Goal: Task Accomplishment & Management: Use online tool/utility

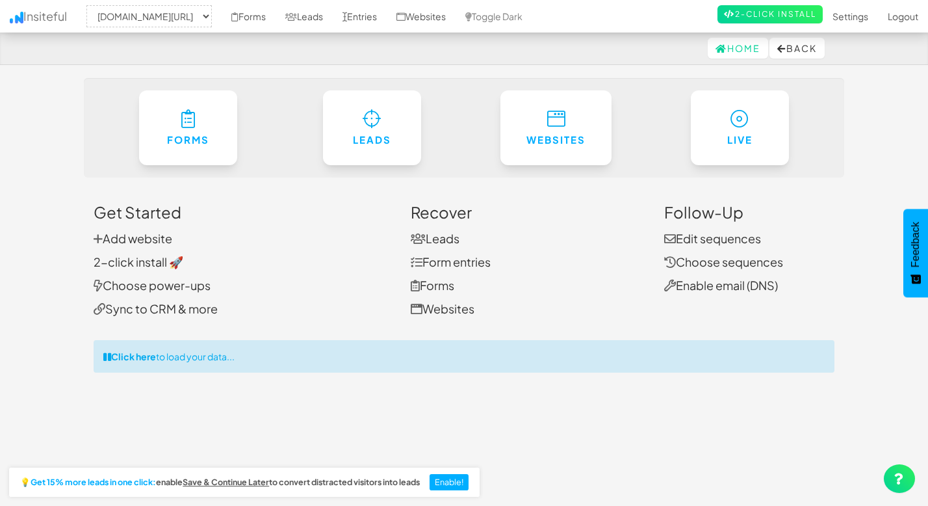
select select "2539"
click at [312, 14] on link "Leads" at bounding box center [304, 16] width 57 height 33
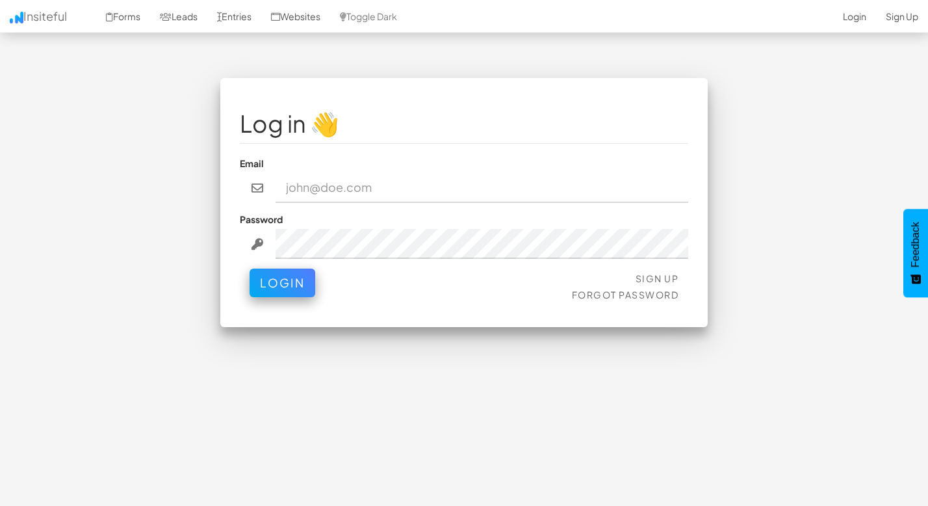
click at [544, 188] on input "email" at bounding box center [482, 188] width 413 height 30
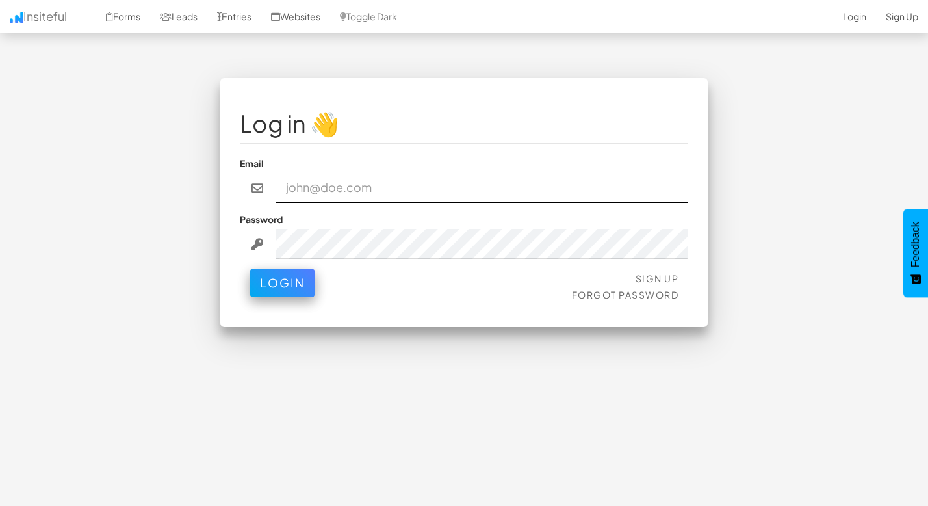
type input "atathletics.bln@gmail.com"
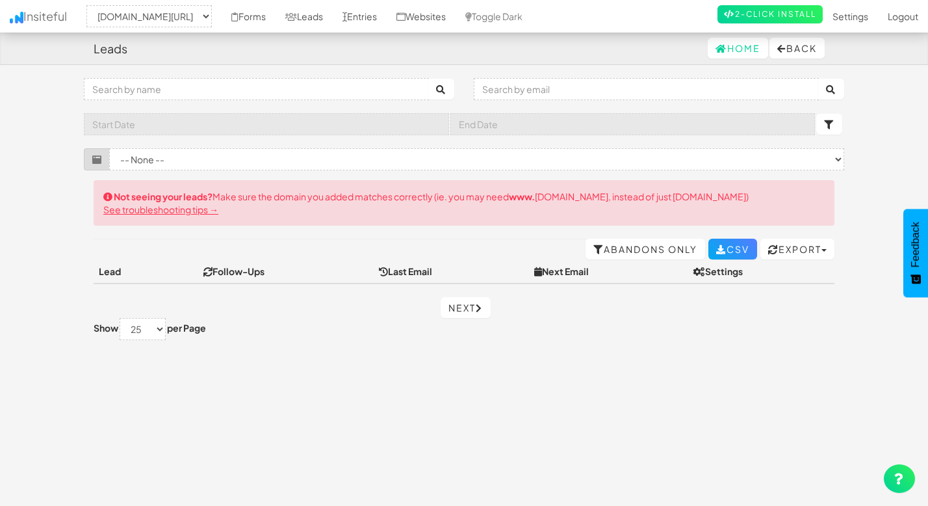
select select "2539"
click at [404, 161] on select "-- None --" at bounding box center [476, 159] width 735 height 22
click at [109, 148] on select "-- None --" at bounding box center [476, 159] width 735 height 22
click at [636, 157] on select "-- None --" at bounding box center [476, 159] width 735 height 22
click at [211, 6] on select "-- None -- www.thomascoaching.de/" at bounding box center [148, 16] width 125 height 22
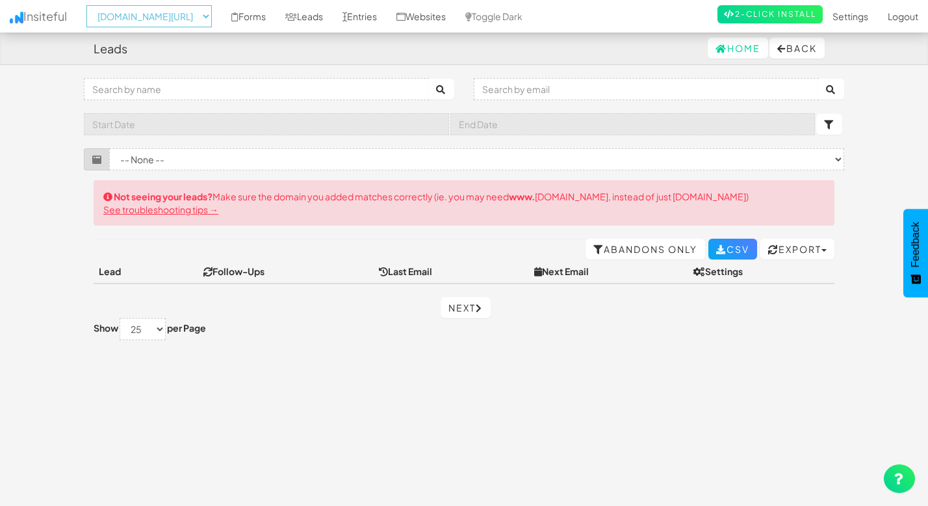
click at [90, 5] on select "-- None -- www.thomascoaching.de/" at bounding box center [148, 16] width 125 height 22
click at [195, 18] on select "-- None -- www.thomascoaching.de/" at bounding box center [148, 16] width 125 height 22
click at [90, 5] on select "-- None -- www.thomascoaching.de/" at bounding box center [148, 16] width 125 height 22
click at [207, 17] on select "-- None -- www.thomascoaching.de/" at bounding box center [148, 16] width 125 height 22
click at [201, 19] on select "-- None -- www.thomascoaching.de/" at bounding box center [148, 16] width 125 height 22
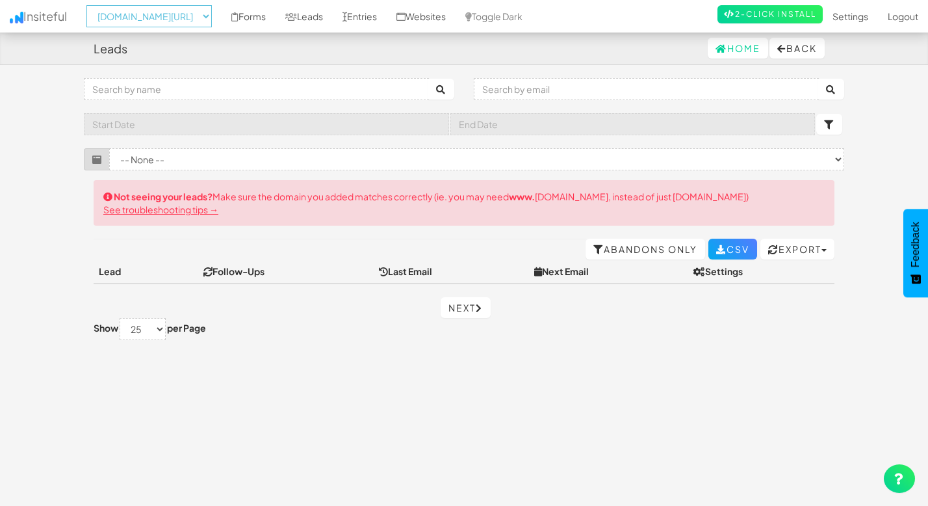
click at [90, 5] on select "-- None -- www.thomascoaching.de/" at bounding box center [148, 16] width 125 height 22
click at [212, 16] on select "-- None -- www.thomascoaching.de/" at bounding box center [148, 16] width 125 height 22
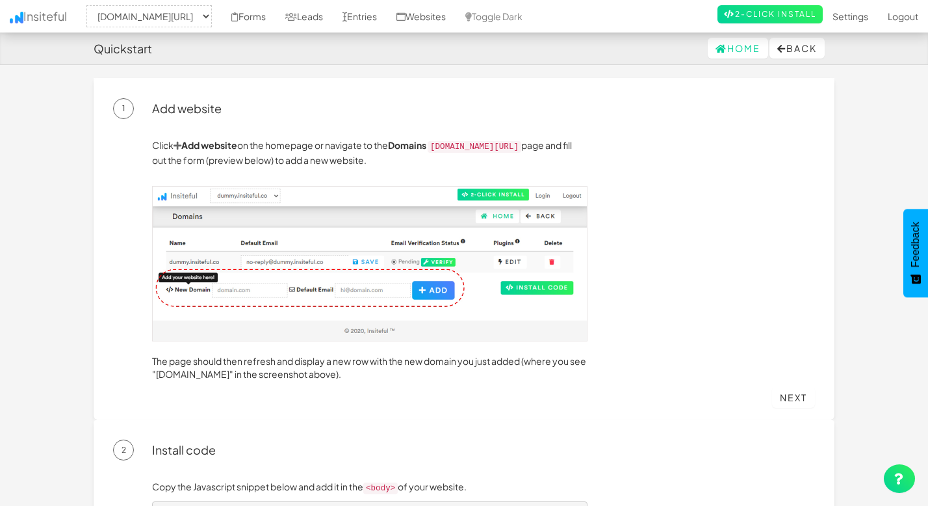
select select "2539"
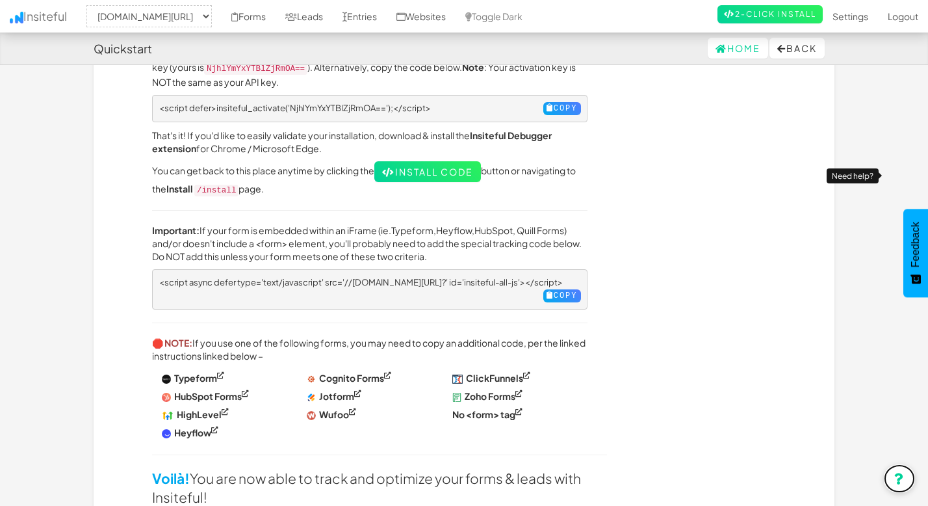
scroll to position [488, 0]
drag, startPoint x: 465, startPoint y: 233, endPoint x: 570, endPoint y: 232, distance: 104.7
click at [570, 232] on p "Important: If your form is embedded within an iFrame (ie. Typeform , Heyflow , …" at bounding box center [370, 243] width 436 height 39
copy p "special tracking code"
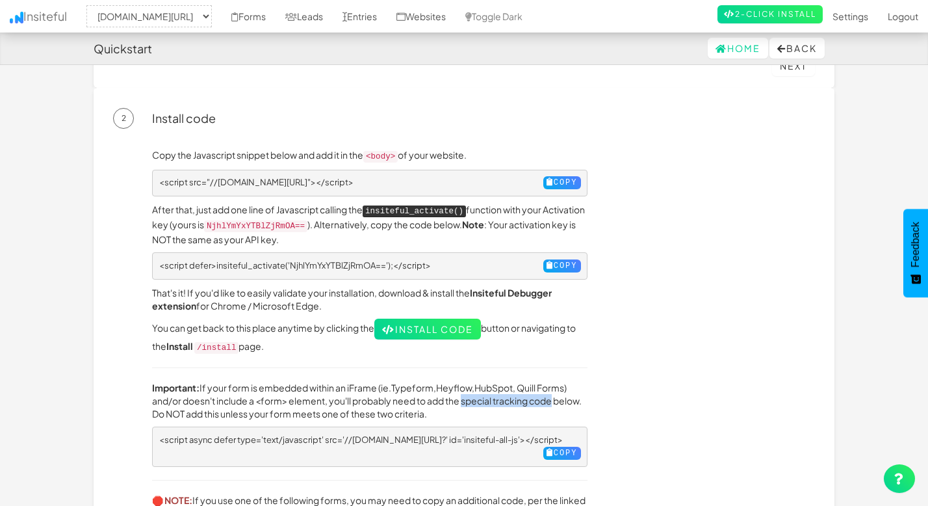
scroll to position [0, 0]
